Goal: Transaction & Acquisition: Purchase product/service

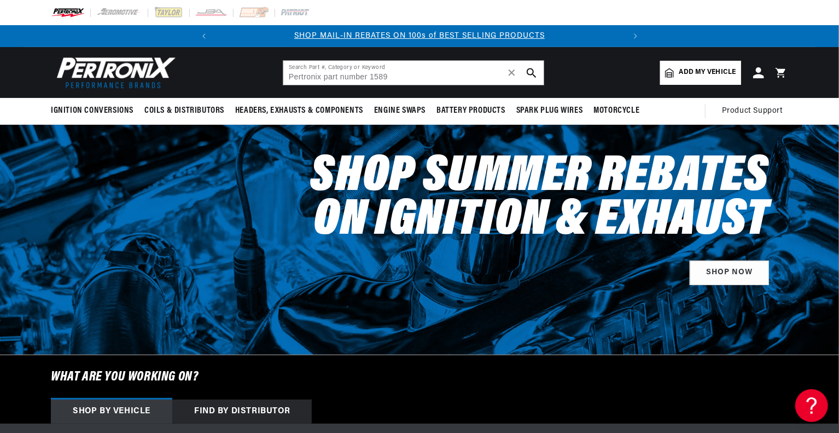
drag, startPoint x: 368, startPoint y: 77, endPoint x: 217, endPoint y: 72, distance: 151.6
click at [230, 73] on header "BETTER SEARCH RESULTS Add your vehicle's year, make, and model to find parts be…" at bounding box center [420, 72] width 792 height 51
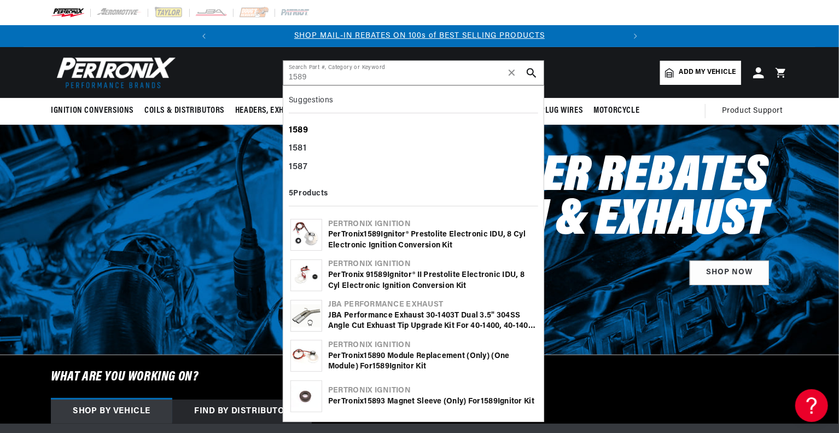
type input "1589"
click at [303, 131] on b "1589" at bounding box center [299, 130] width 20 height 9
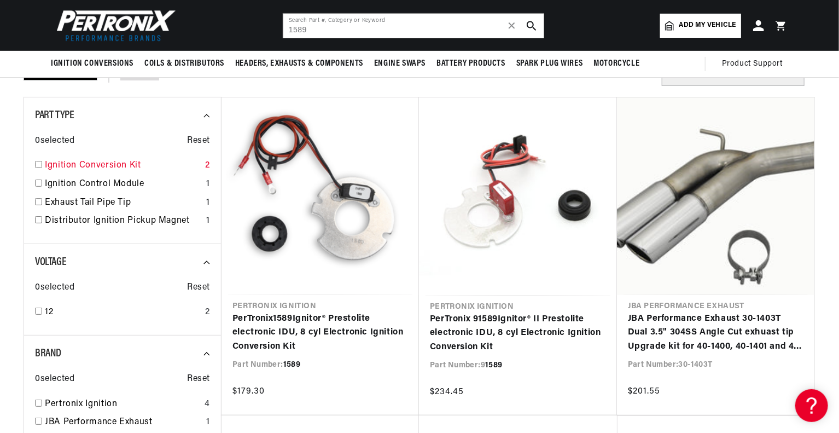
click at [39, 166] on input "checkbox" at bounding box center [38, 164] width 7 height 7
checkbox input "true"
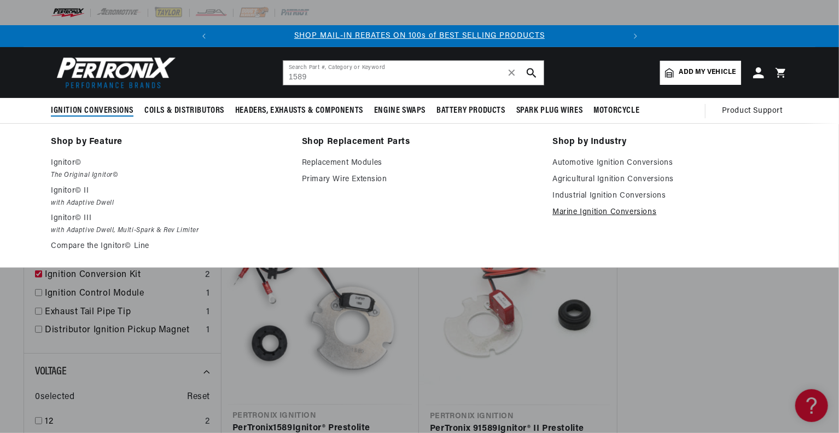
click at [609, 213] on link "Marine Ignition Conversions" at bounding box center [670, 212] width 236 height 13
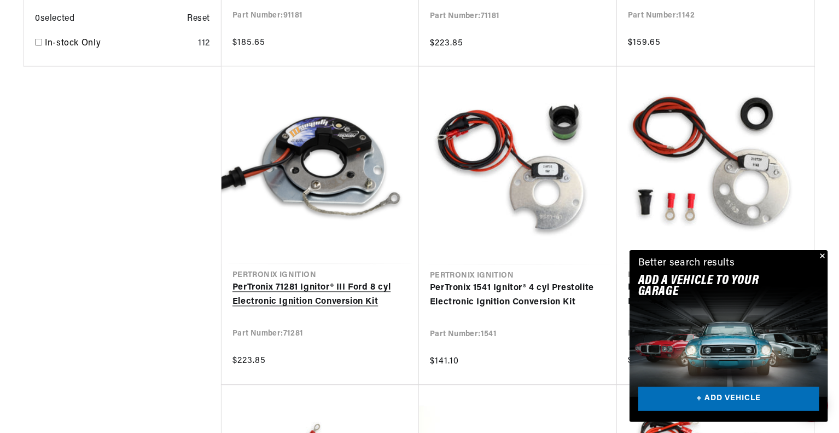
scroll to position [0, 408]
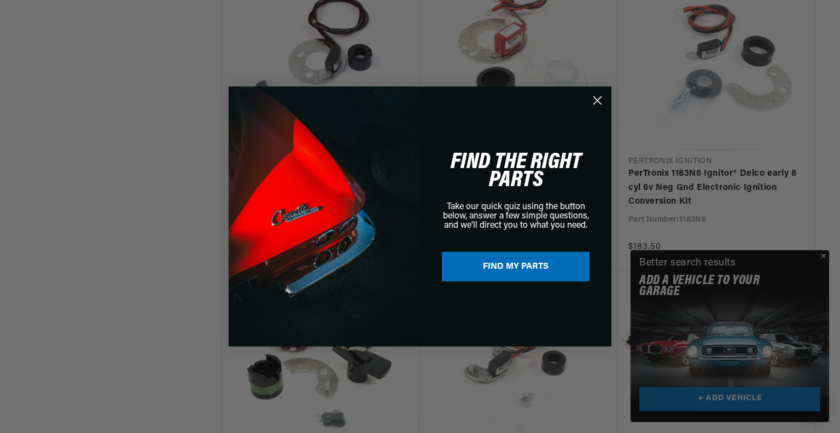
click at [823, 253] on div "Close dialog FIND THE RIGHT PARTS Take our quick quiz using the button below, a…" at bounding box center [420, 216] width 840 height 433
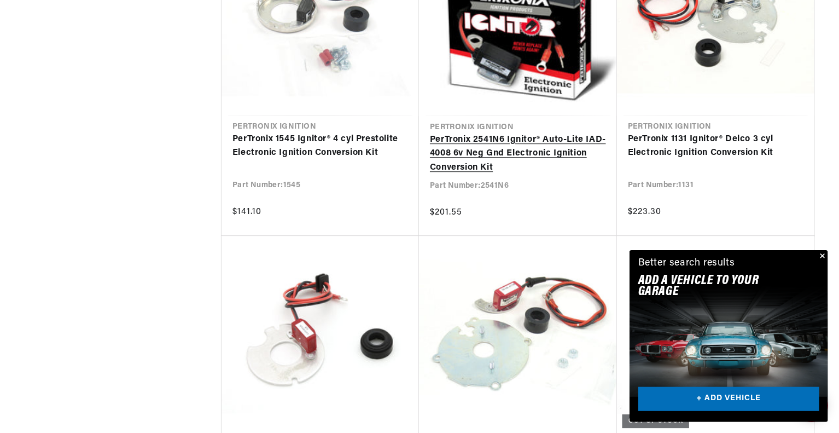
scroll to position [3773, 0]
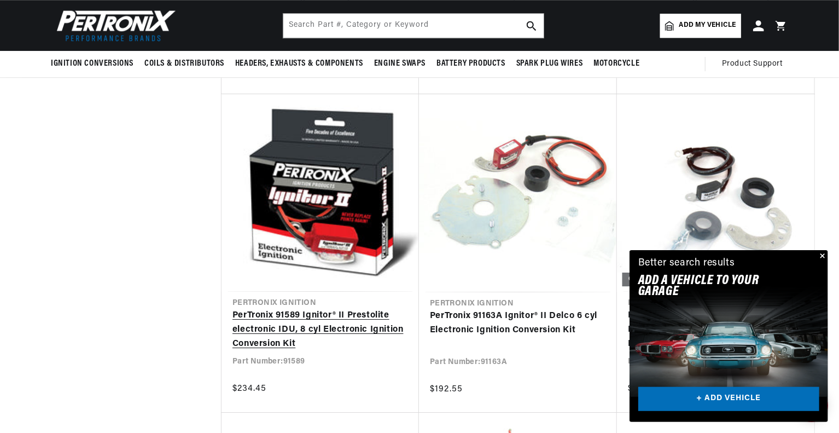
scroll to position [3719, 0]
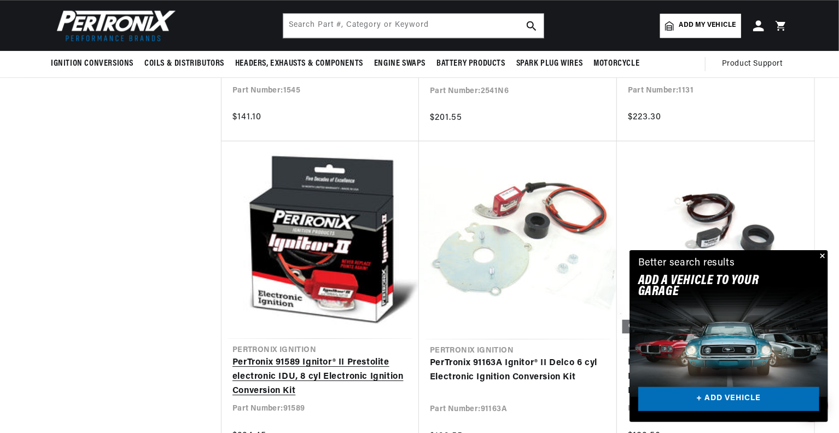
click at [319, 359] on link "PerTronix 91589 Ignitor® II Prestolite electronic IDU, 8 cyl Electronic Ignitio…" at bounding box center [320, 376] width 176 height 42
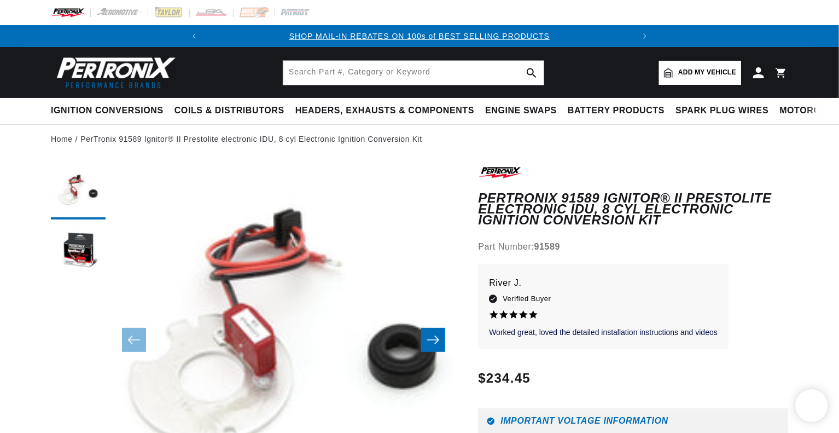
scroll to position [34, 0]
